Goal: Entertainment & Leisure: Consume media (video, audio)

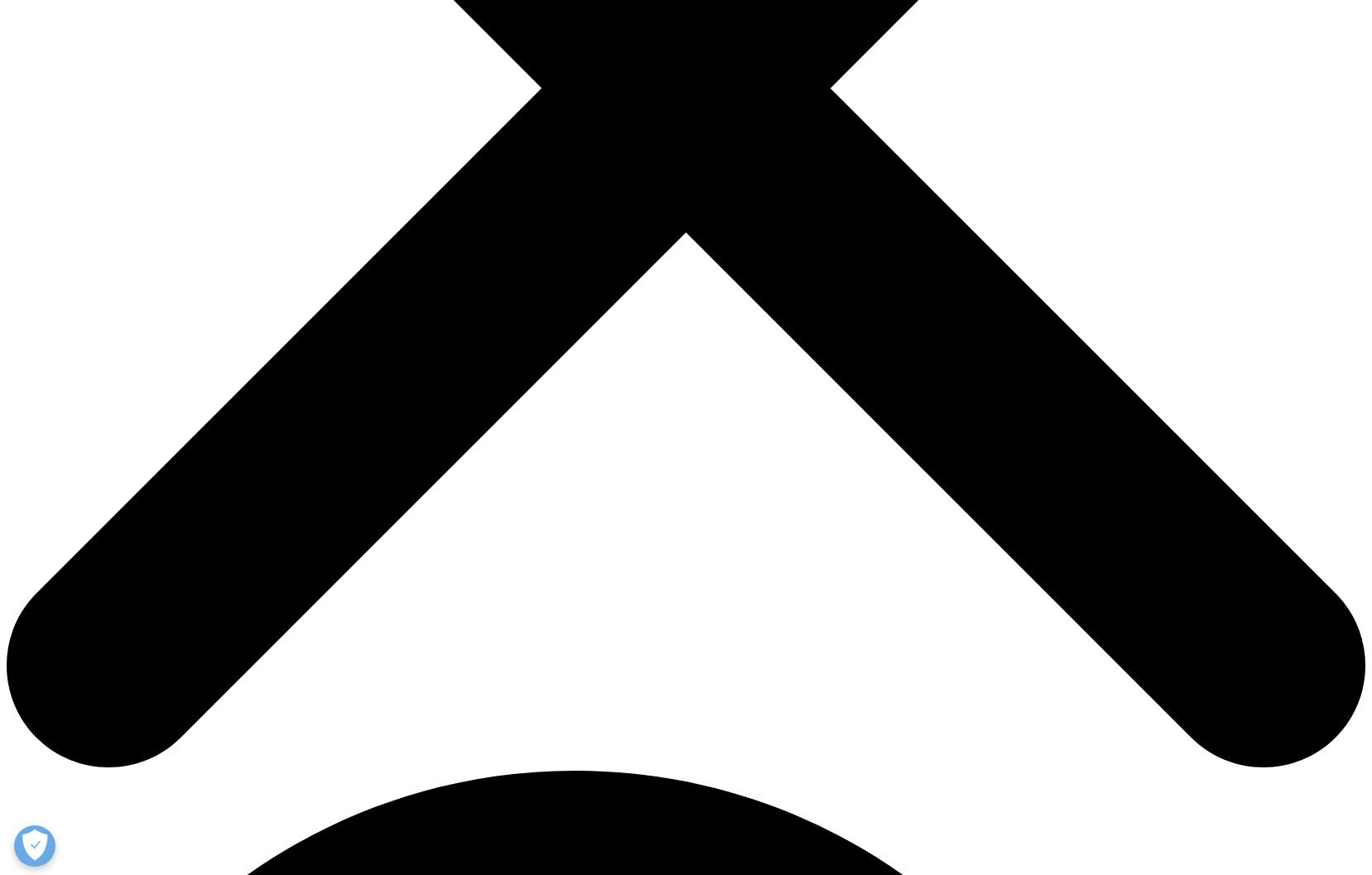
scroll to position [622, 0]
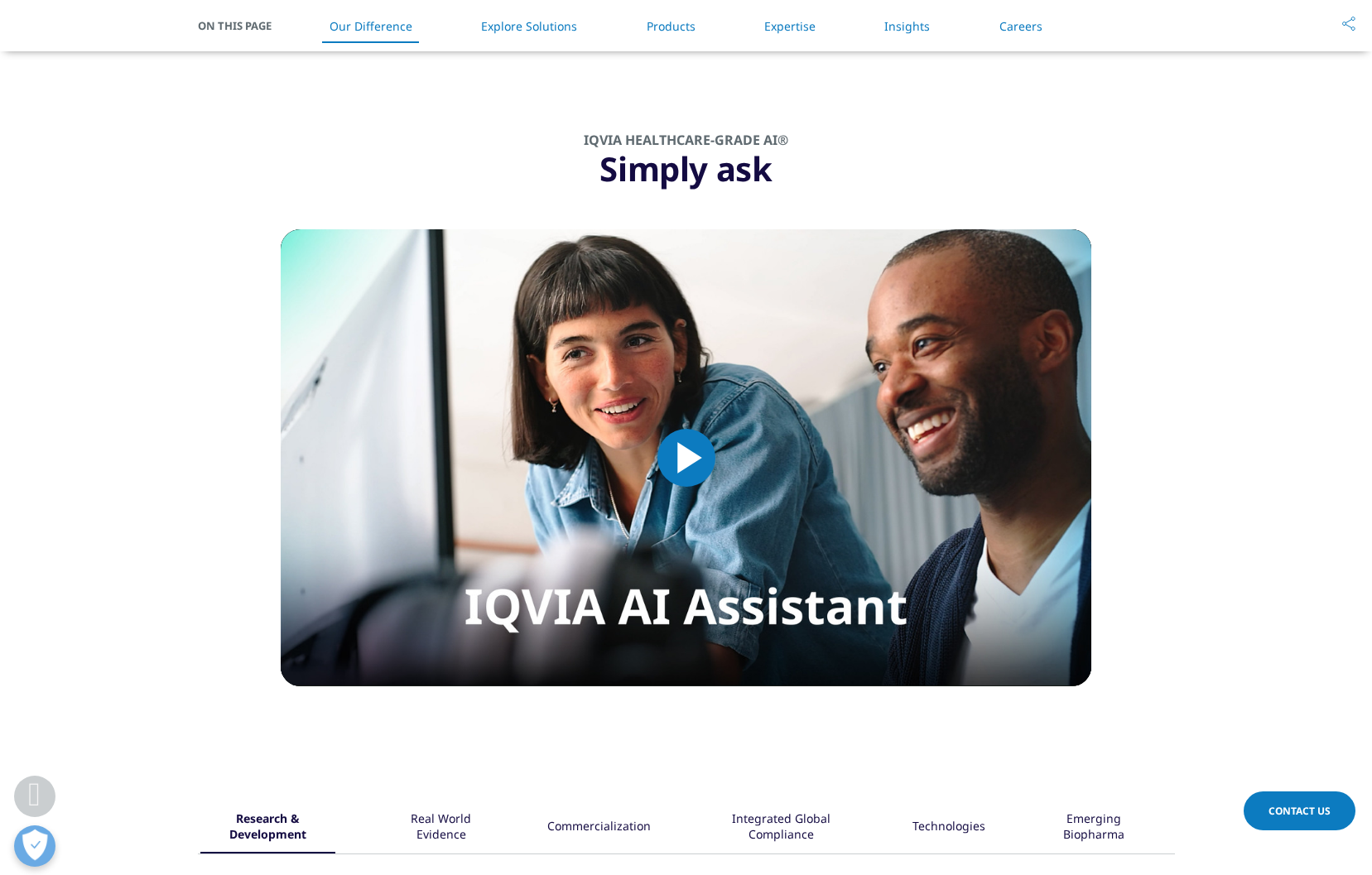
scroll to position [1334, 0]
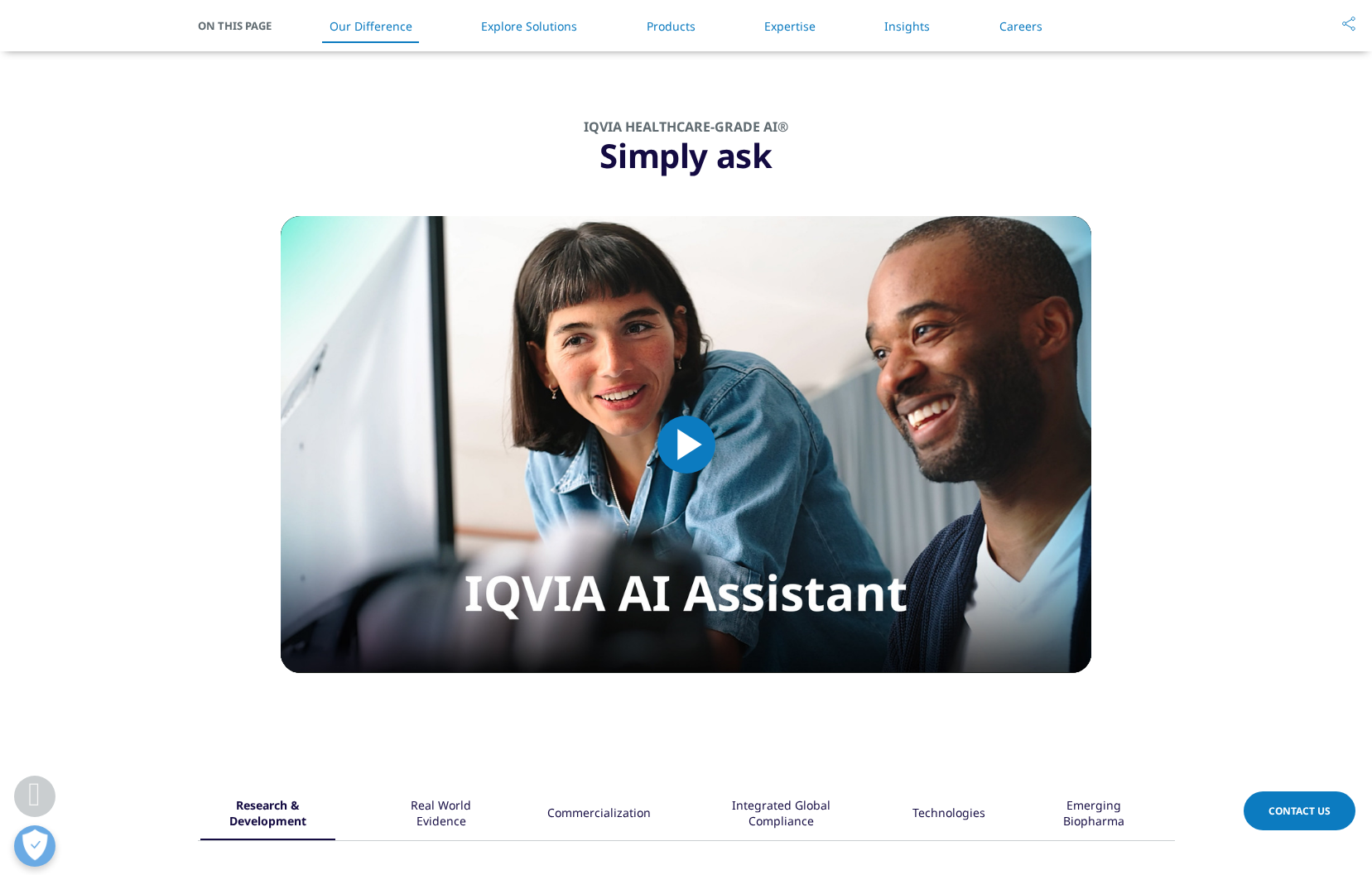
click at [686, 445] on span "Video Player" at bounding box center [686, 445] width 0 height 0
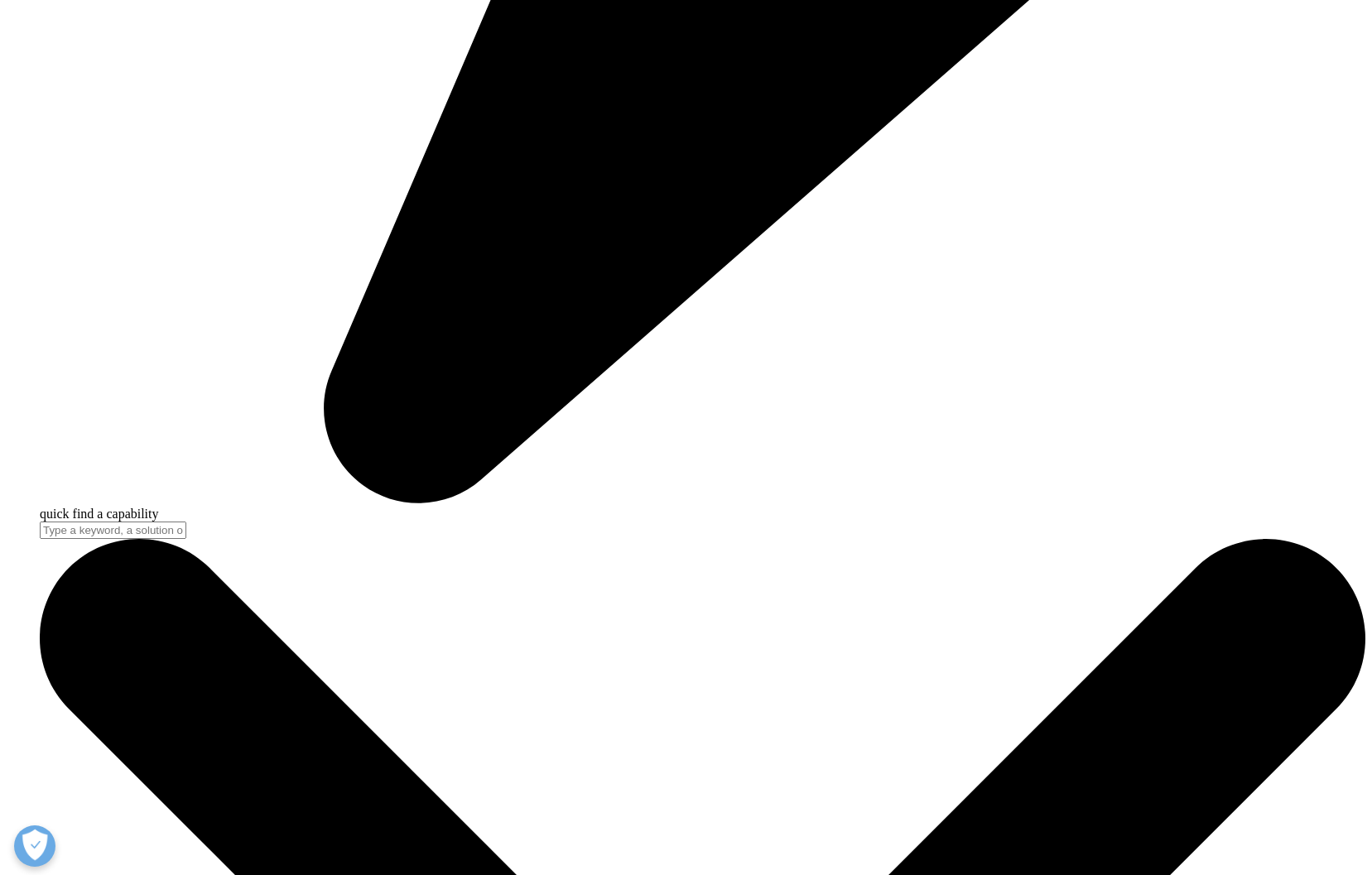
scroll to position [1334, 0]
